Goal: Task Accomplishment & Management: Manage account settings

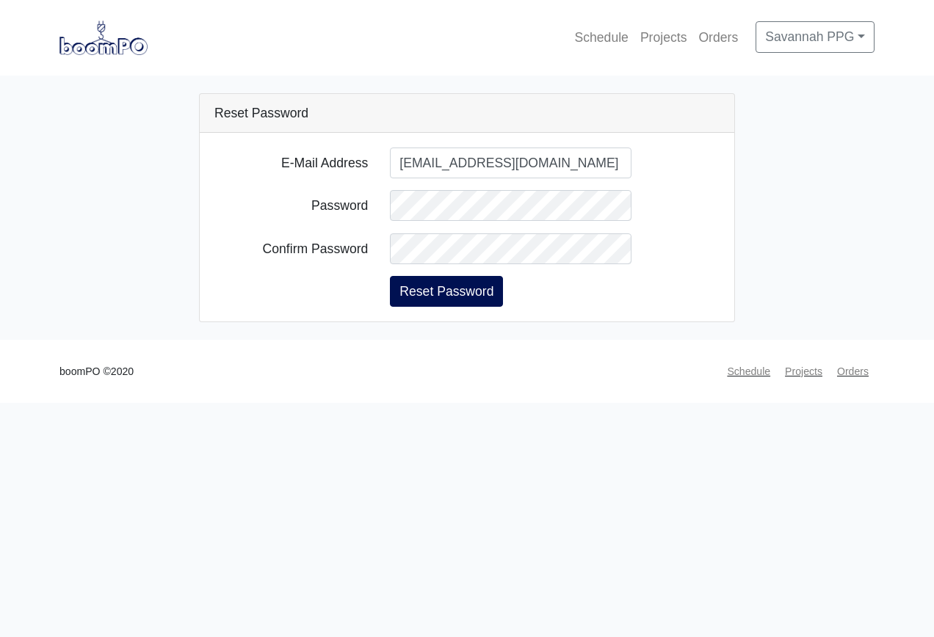
click at [582, 70] on nav "Schedule Projects Orders Savannah PPG Profile Log Out" at bounding box center [467, 38] width 934 height 76
click at [785, 32] on link "Savannah PPG" at bounding box center [814, 36] width 119 height 31
click at [779, 79] on link "Profile" at bounding box center [814, 77] width 116 height 32
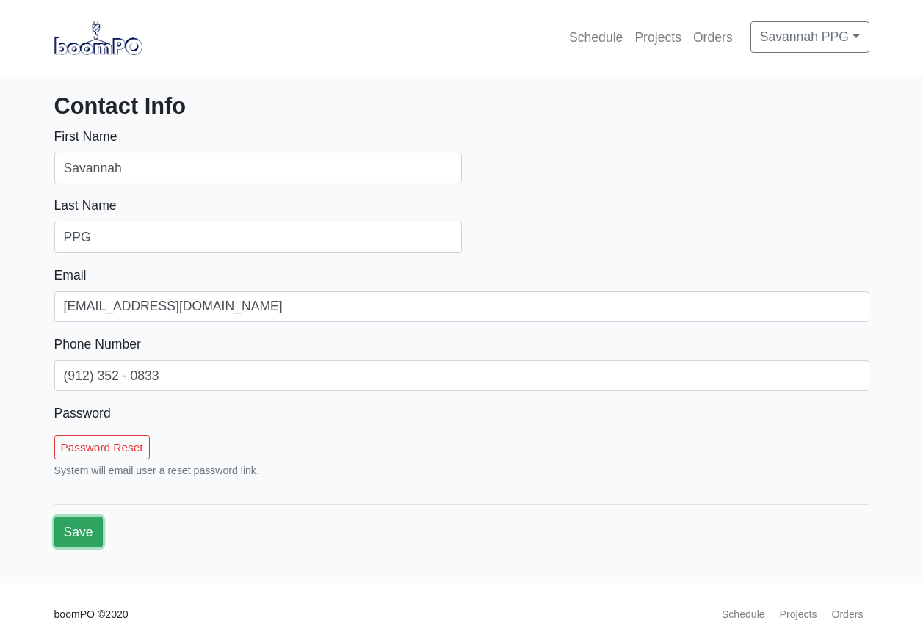
click at [85, 531] on button "Save" at bounding box center [78, 532] width 48 height 31
click at [863, 40] on link "Savannah PPG" at bounding box center [809, 36] width 119 height 31
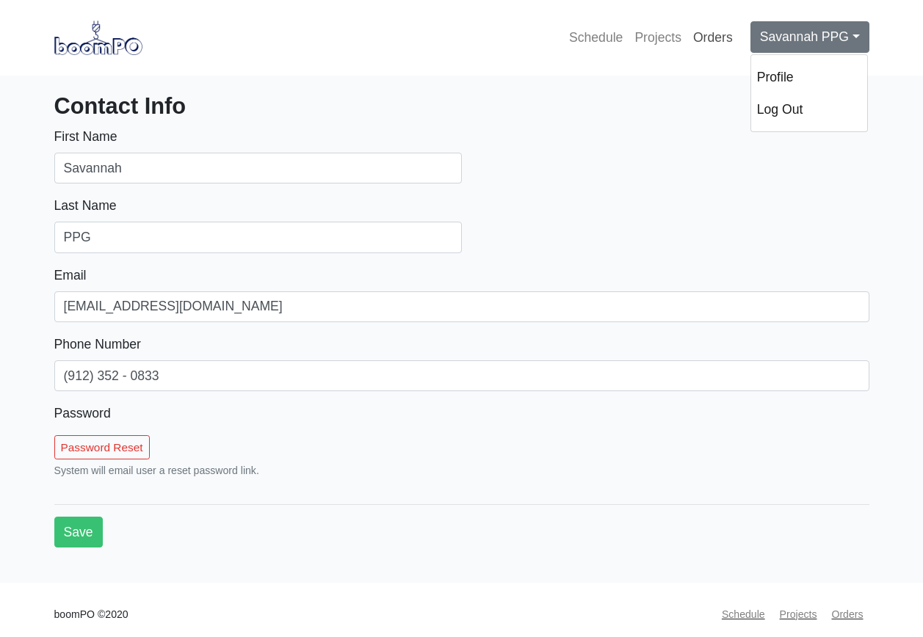
click at [692, 36] on link "Orders" at bounding box center [712, 37] width 51 height 32
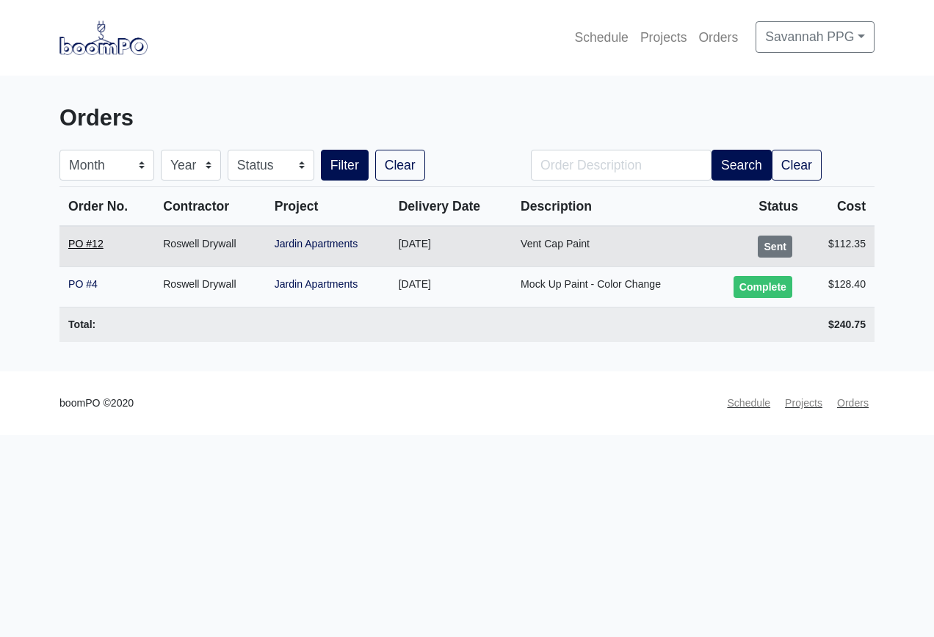
click at [88, 245] on link "PO #12" at bounding box center [85, 244] width 35 height 12
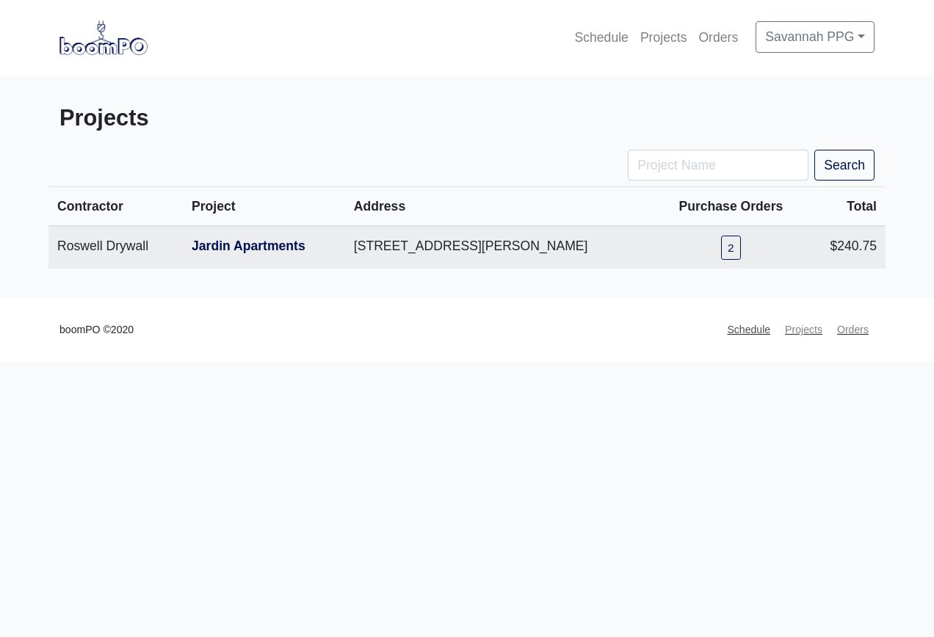
click at [747, 327] on link "Schedule" at bounding box center [748, 330] width 55 height 29
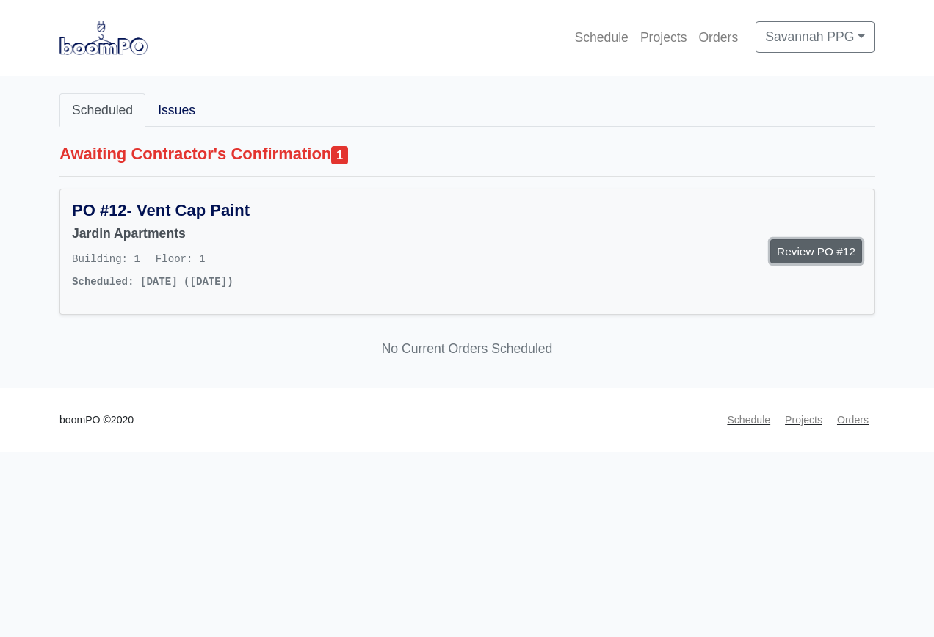
click at [810, 257] on link "Review PO #12" at bounding box center [816, 251] width 92 height 24
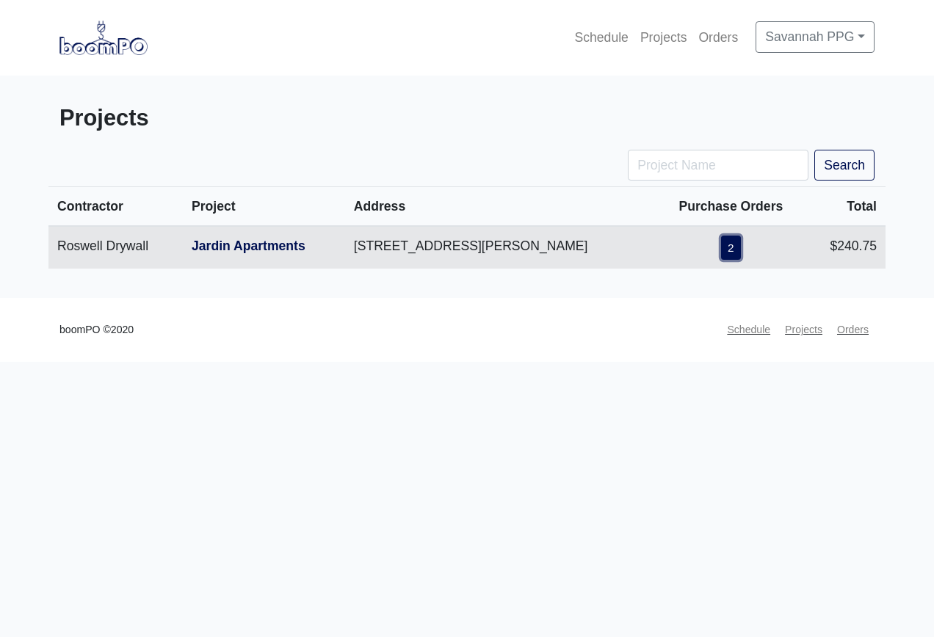
click at [732, 249] on link "2" at bounding box center [731, 248] width 20 height 24
click at [239, 245] on link "Jardin Apartments" at bounding box center [249, 246] width 114 height 15
